Goal: Information Seeking & Learning: Learn about a topic

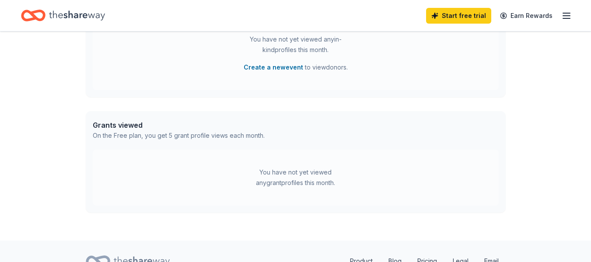
scroll to position [459, 0]
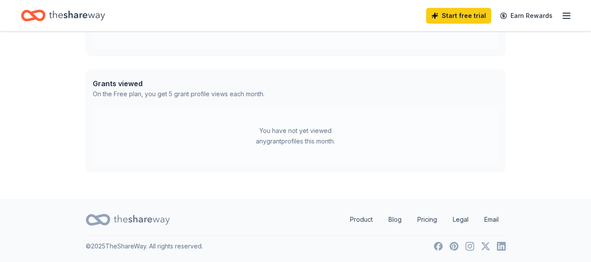
click at [570, 15] on icon "button" at bounding box center [566, 15] width 10 height 10
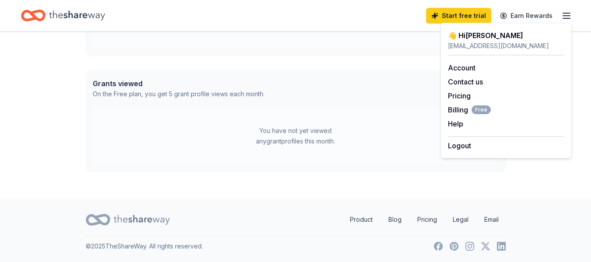
click at [35, 15] on icon "Home" at bounding box center [33, 15] width 24 height 21
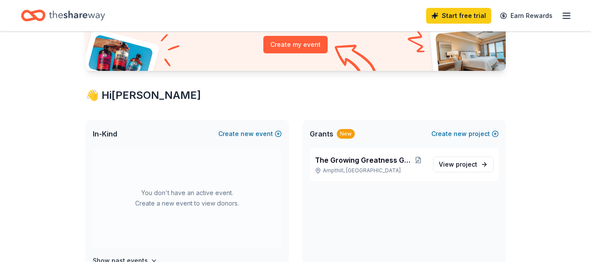
scroll to position [0, 0]
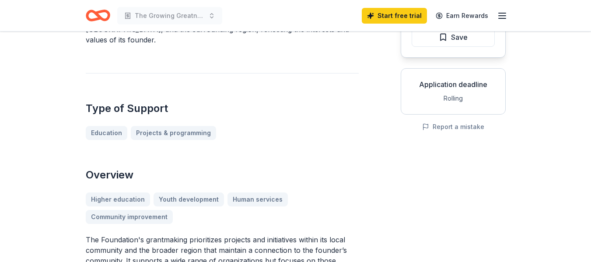
scroll to position [129, 0]
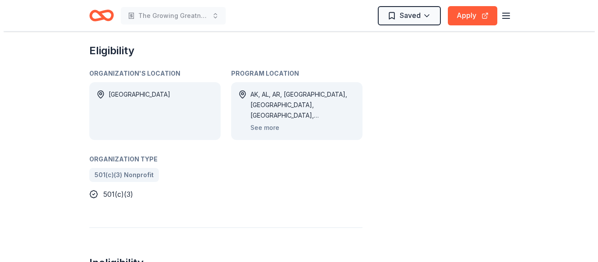
scroll to position [406, 0]
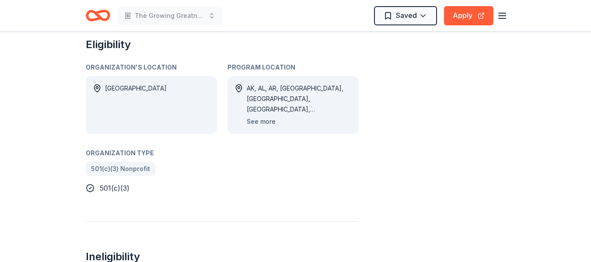
click at [260, 122] on button "See more" at bounding box center [261, 121] width 29 height 10
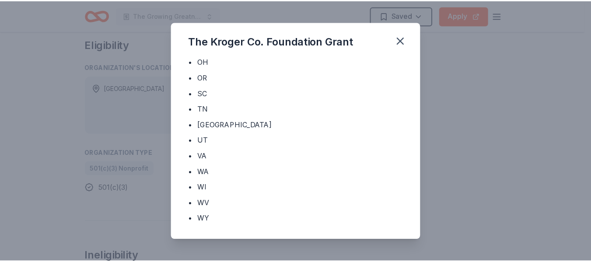
scroll to position [409, 0]
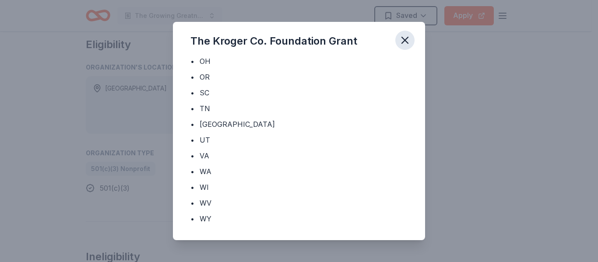
click at [408, 42] on icon "button" at bounding box center [405, 40] width 12 height 12
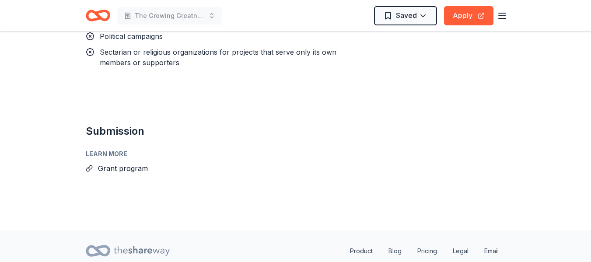
scroll to position [712, 0]
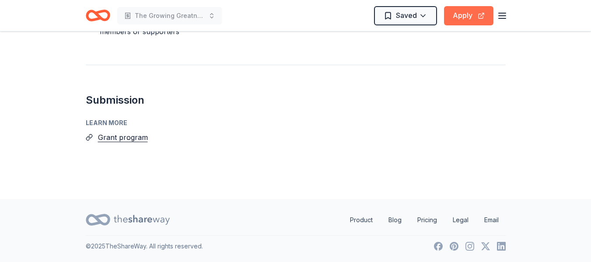
click at [464, 17] on button "Apply" at bounding box center [468, 15] width 49 height 19
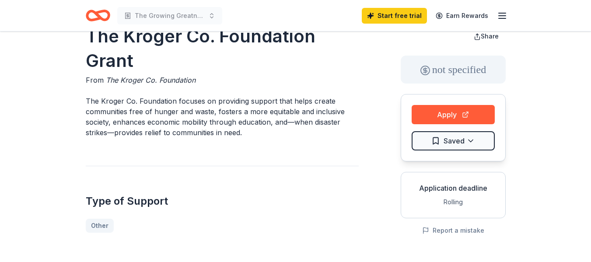
scroll to position [0, 0]
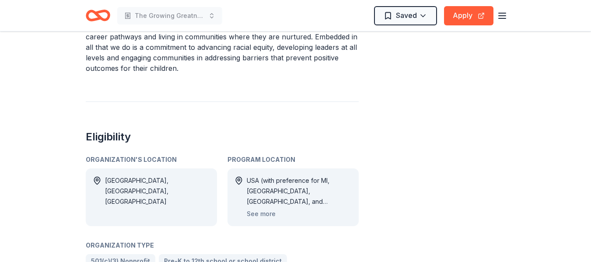
scroll to position [766, 0]
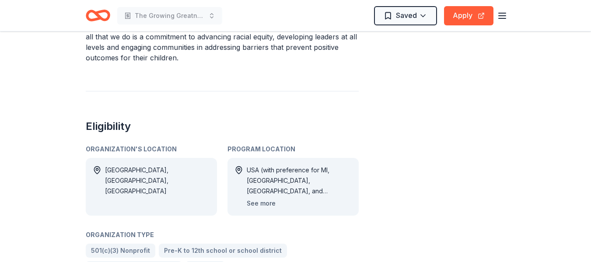
click at [260, 198] on button "See more" at bounding box center [261, 203] width 29 height 10
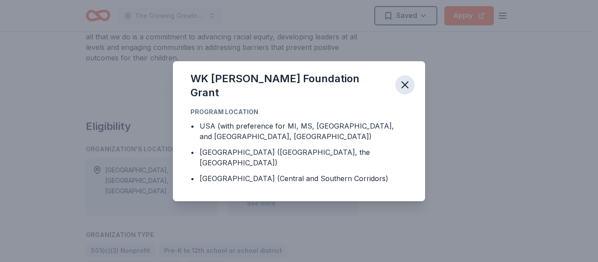
click at [404, 88] on icon "button" at bounding box center [405, 85] width 6 height 6
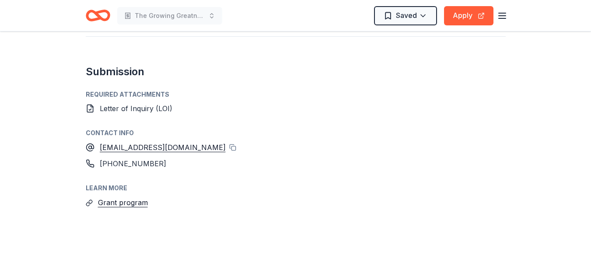
scroll to position [1240, 0]
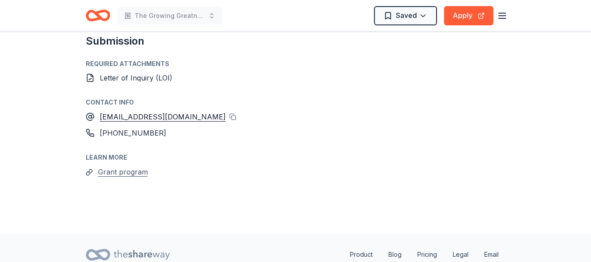
click at [127, 166] on button "Grant program" at bounding box center [123, 171] width 50 height 11
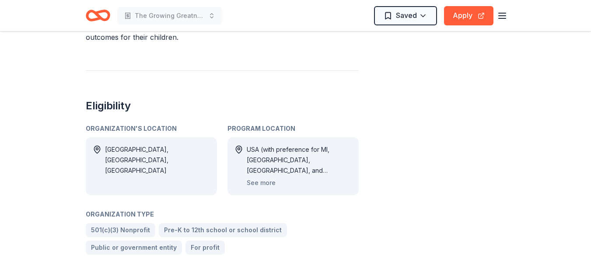
scroll to position [787, 0]
